Goal: Navigation & Orientation: Find specific page/section

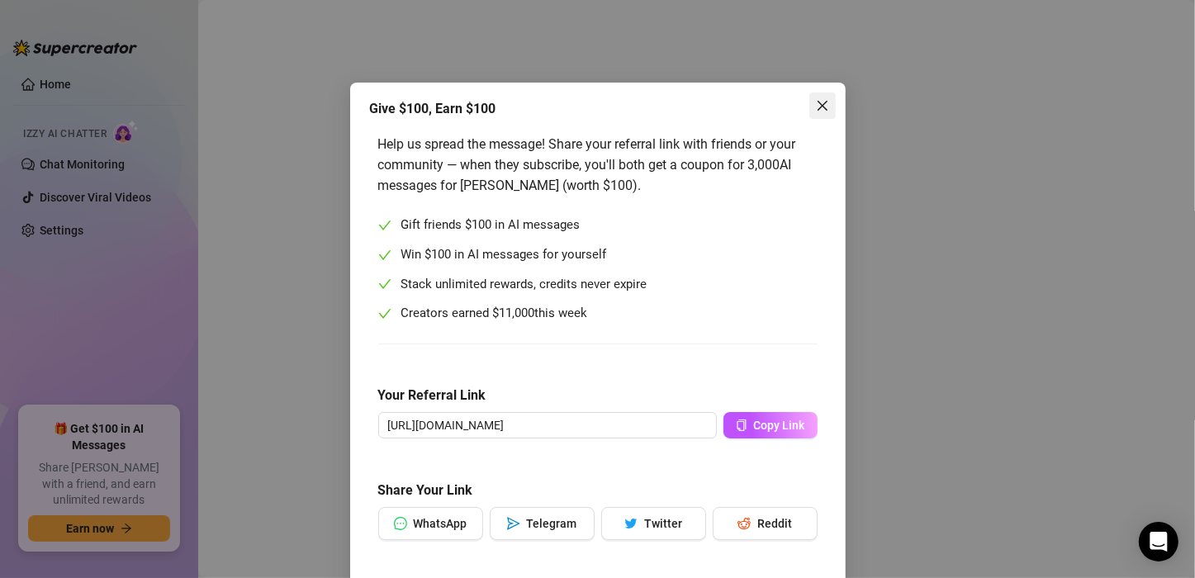
click at [816, 103] on icon "close" at bounding box center [822, 105] width 13 height 13
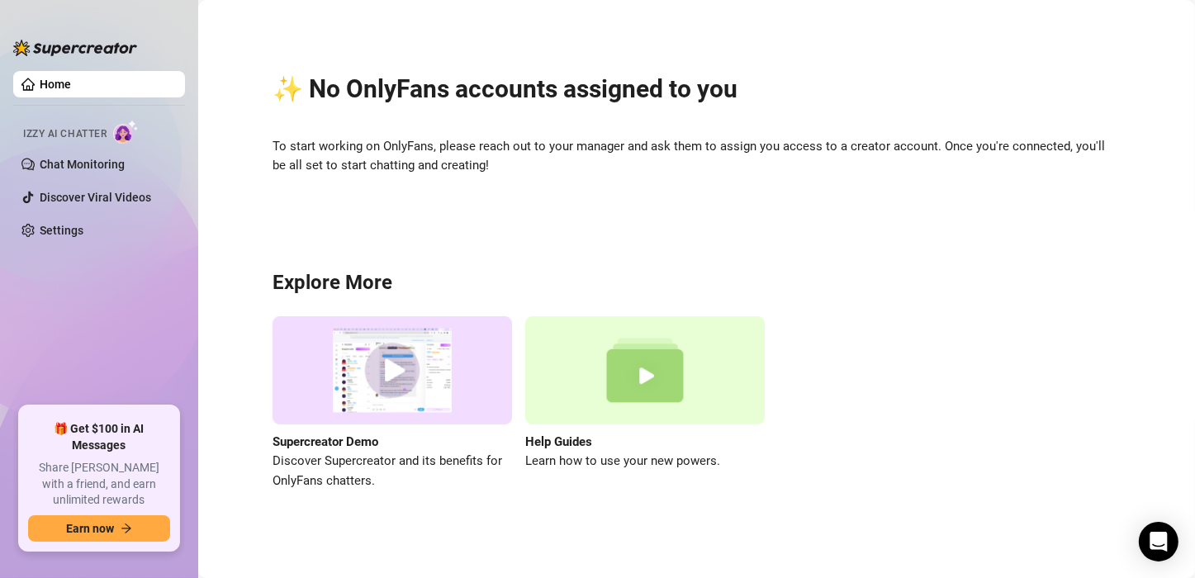
click at [245, 288] on div "✨ No OnlyFans accounts assigned to you To start working on OnlyFans, please rea…" at bounding box center [696, 272] width 963 height 520
drag, startPoint x: 236, startPoint y: 262, endPoint x: 265, endPoint y: 265, distance: 29.1
click at [236, 262] on div "✨ No OnlyFans accounts assigned to you To start working on OnlyFans, please rea…" at bounding box center [696, 272] width 963 height 520
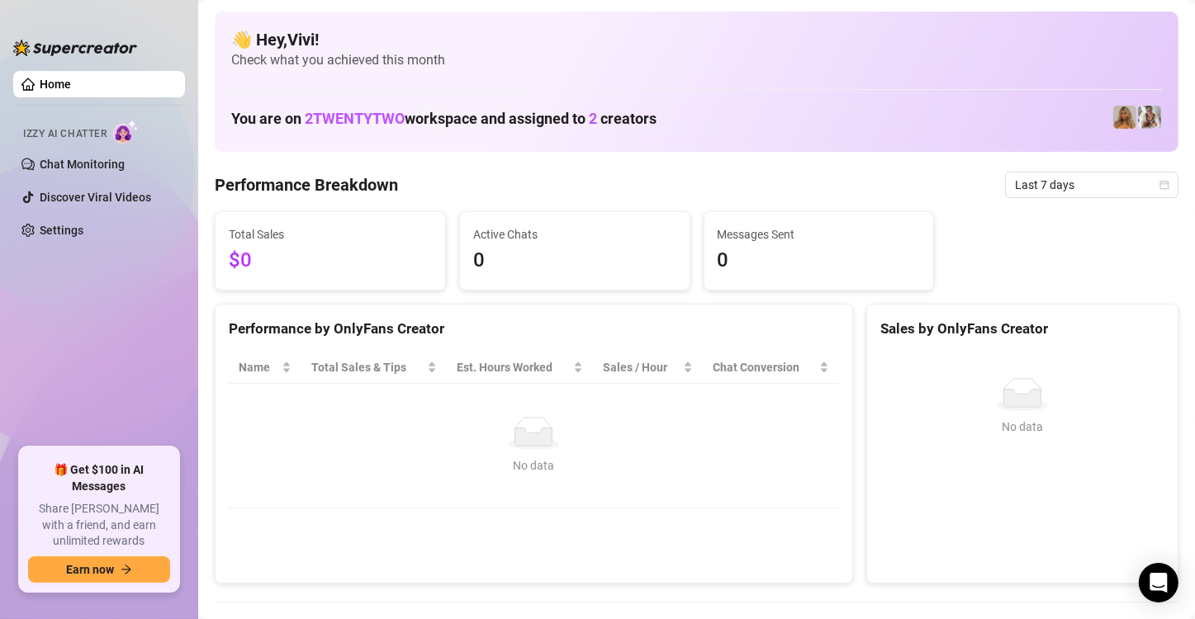
click at [118, 346] on ul "Home Izzy AI Chatter Chat Monitoring Discover Viral Videos Settings" at bounding box center [99, 252] width 172 height 376
